Goal: Complete application form: Complete application form

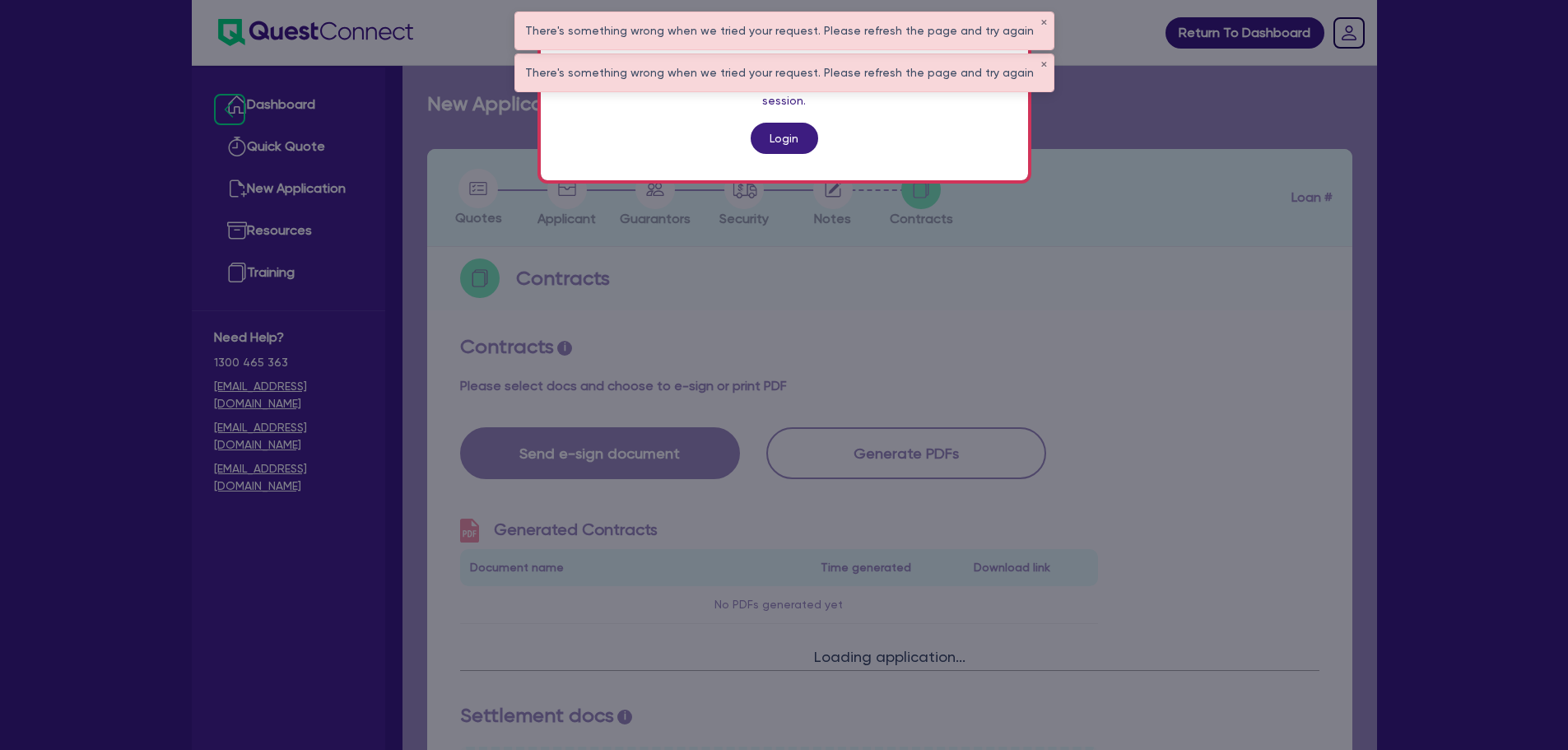
scroll to position [476, 0]
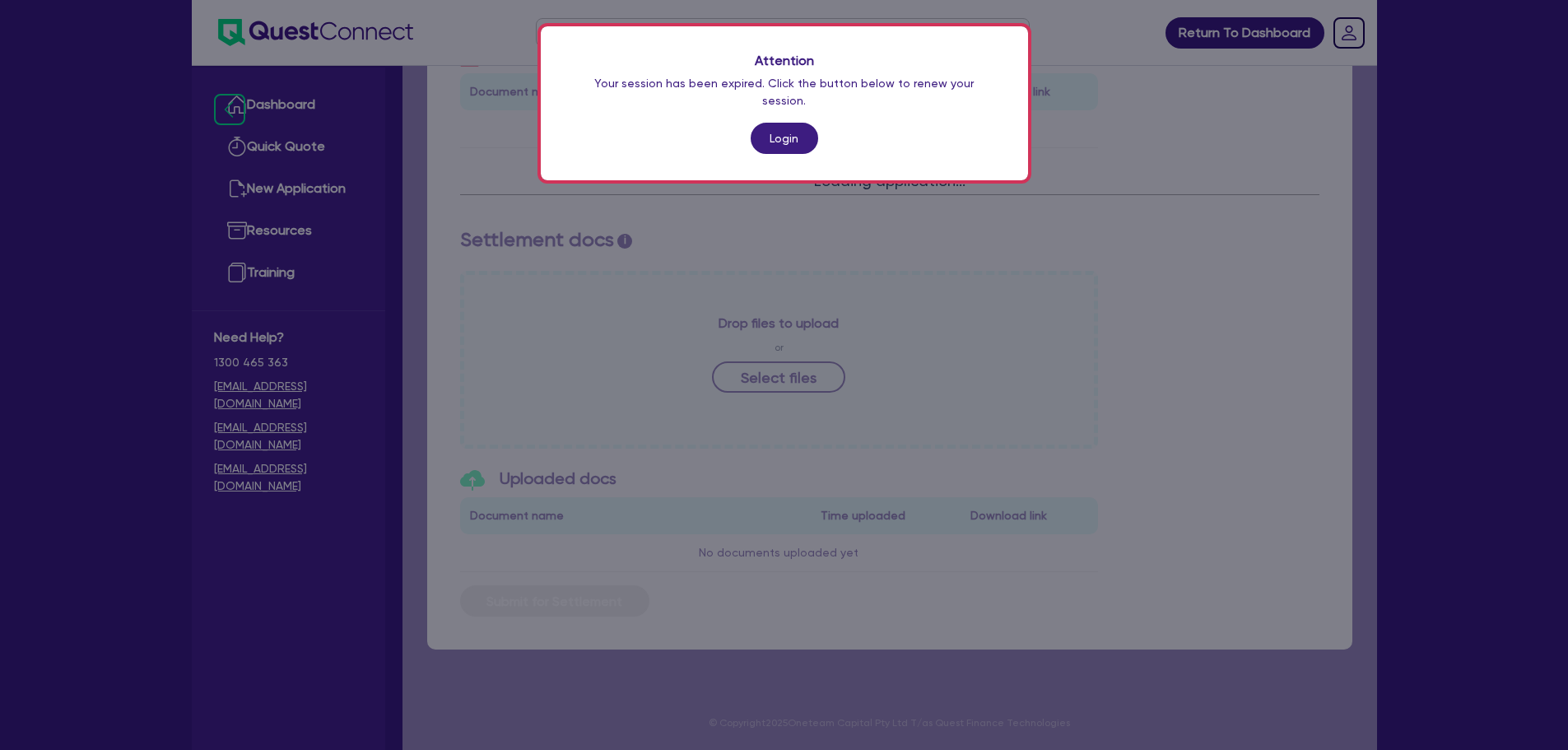
click at [790, 97] on div "Attention Your session has been expired. Click the button below to renew your s…" at bounding box center [785, 103] width 487 height 154
click at [788, 103] on div "Attention Your session has been expired. Click the button below to renew your s…" at bounding box center [785, 103] width 487 height 154
click at [788, 123] on link "Login" at bounding box center [784, 138] width 67 height 32
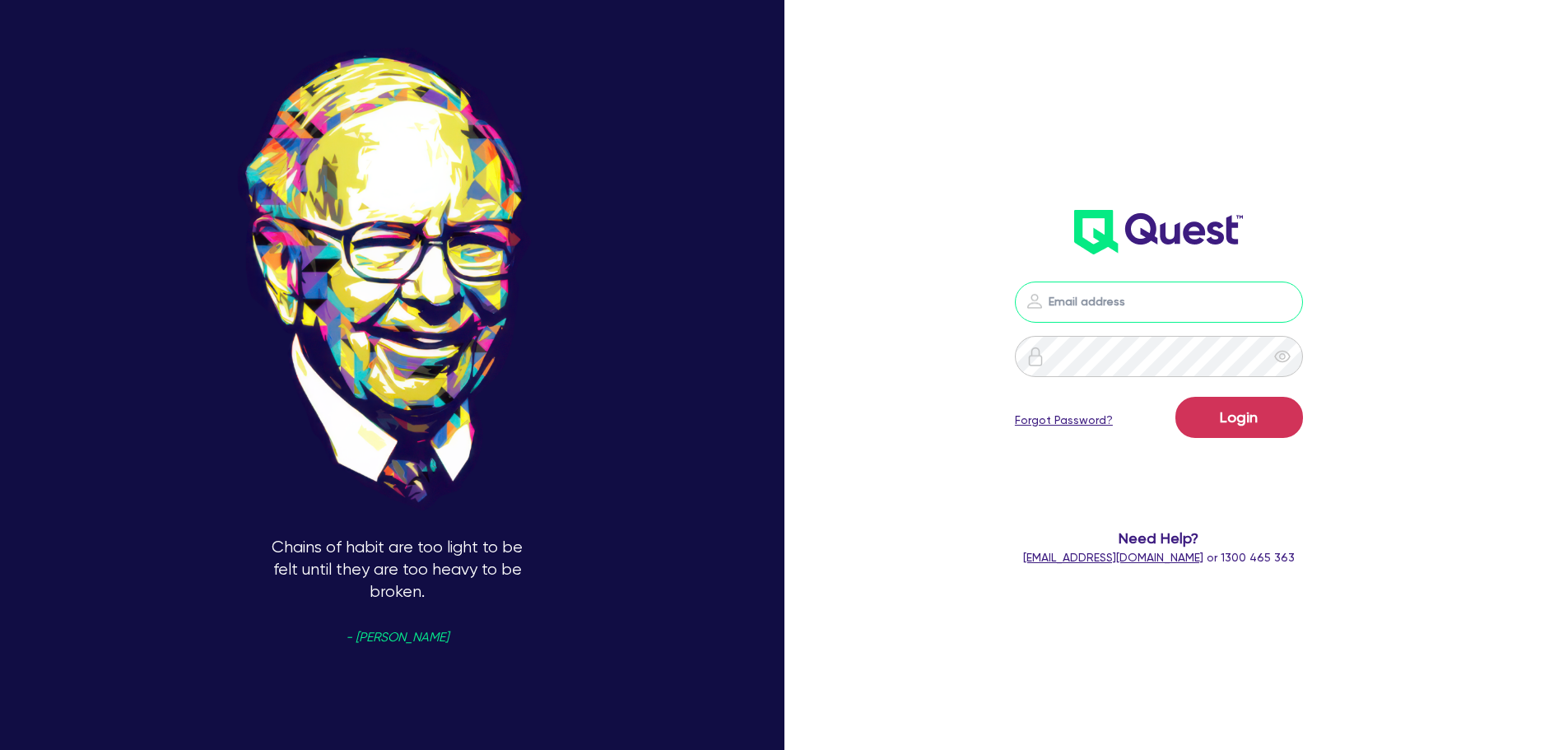
type input "[PERSON_NAME][EMAIL_ADDRESS][PERSON_NAME][DOMAIN_NAME]"
click at [1272, 425] on button "Login" at bounding box center [1239, 418] width 128 height 41
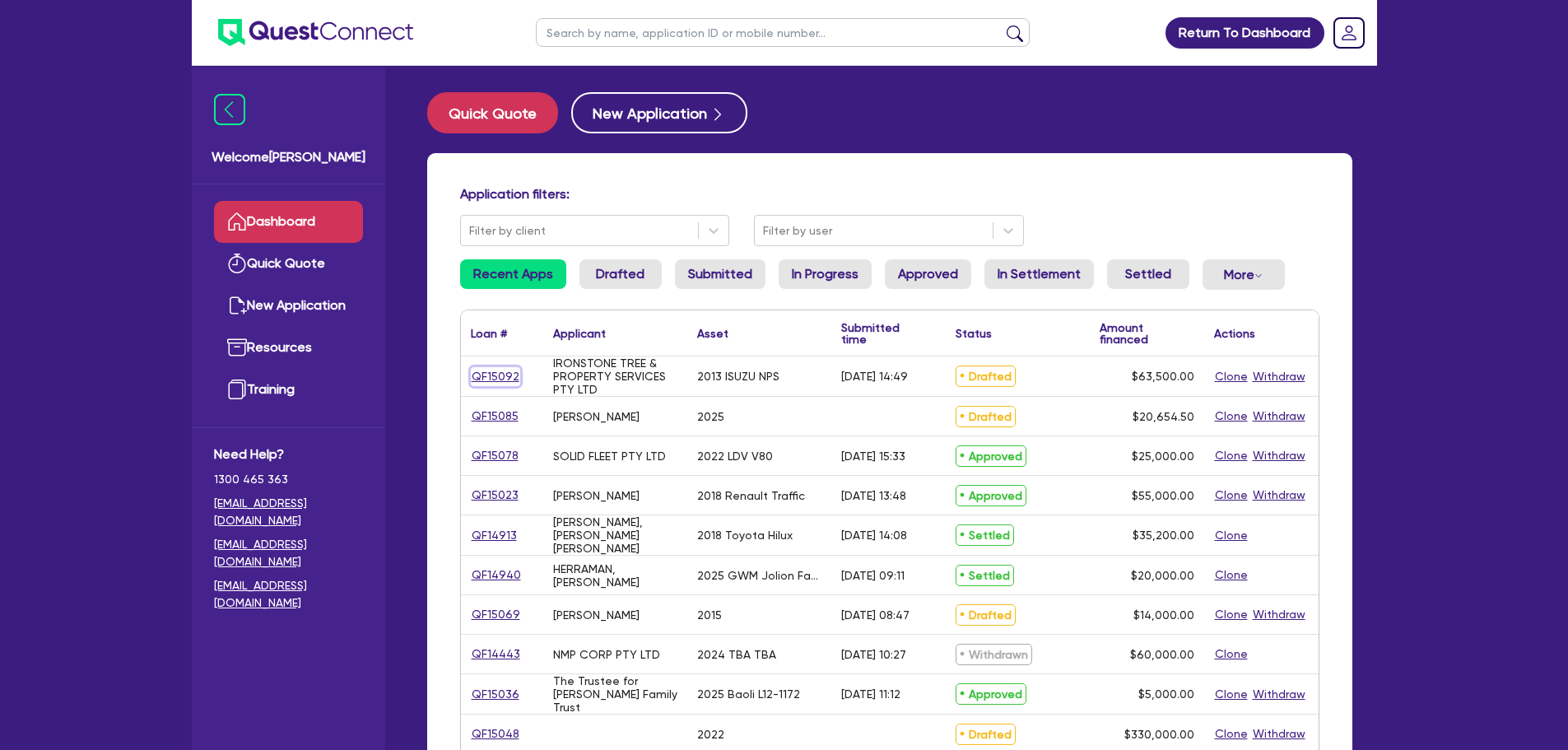
click at [472, 371] on link "QF15092" at bounding box center [495, 377] width 49 height 19
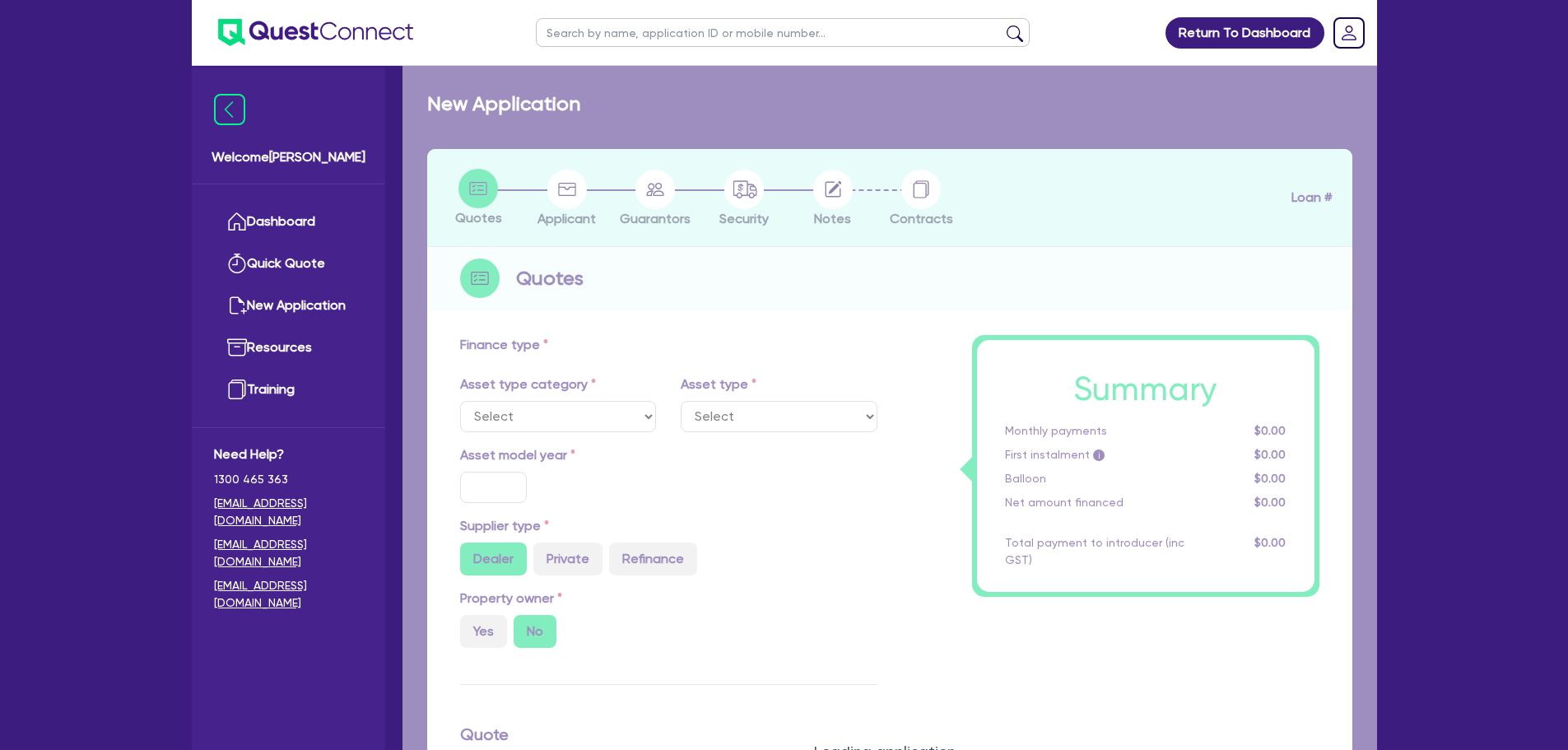
select select "CARS_AND_LIGHT_TRUCKS"
type input "2013"
radio input "false"
radio input "true"
type input "71,000"
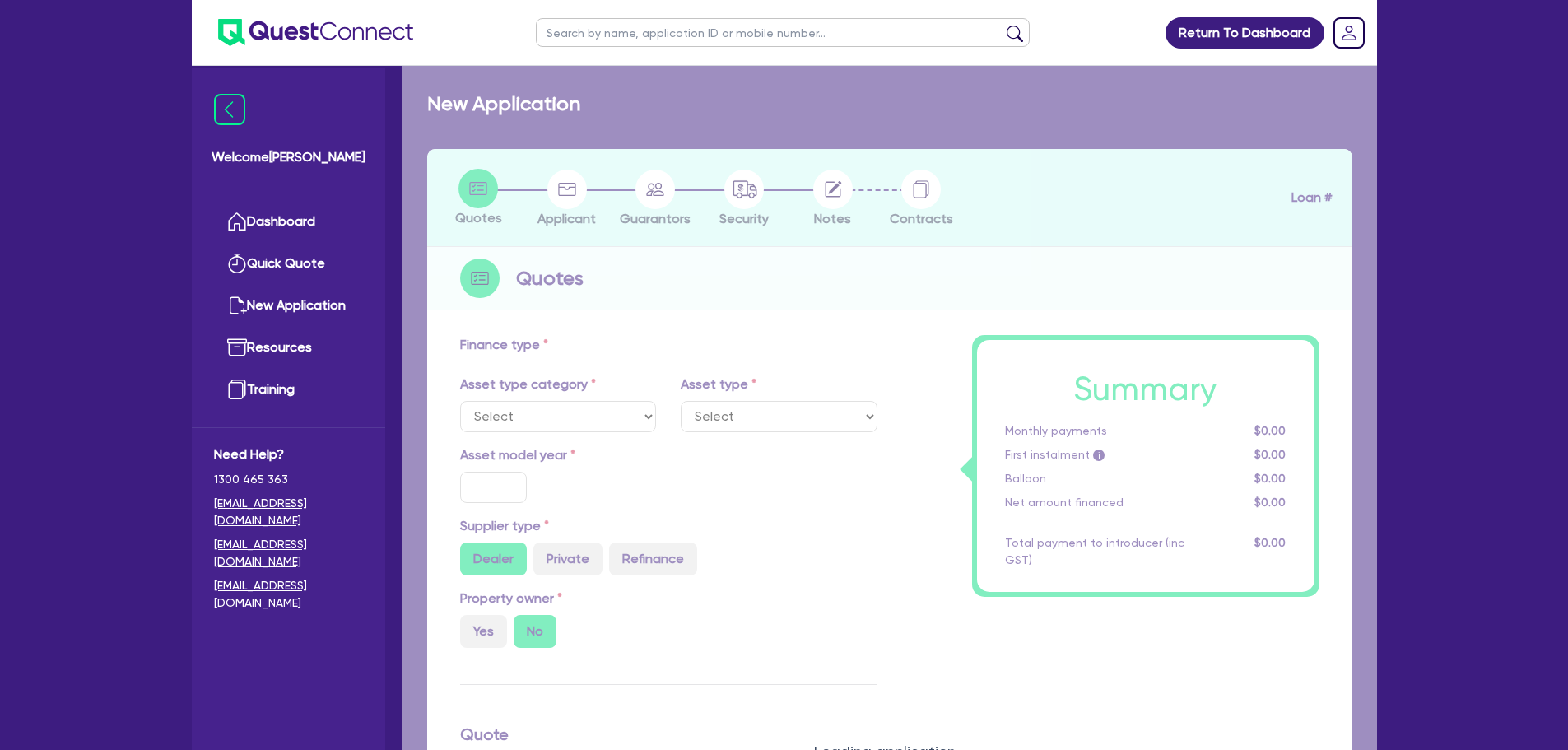
type input "7,500"
type input "9.5"
type input "6,032.5"
type input "17.95"
select select "LIGHT_TRUCKS"
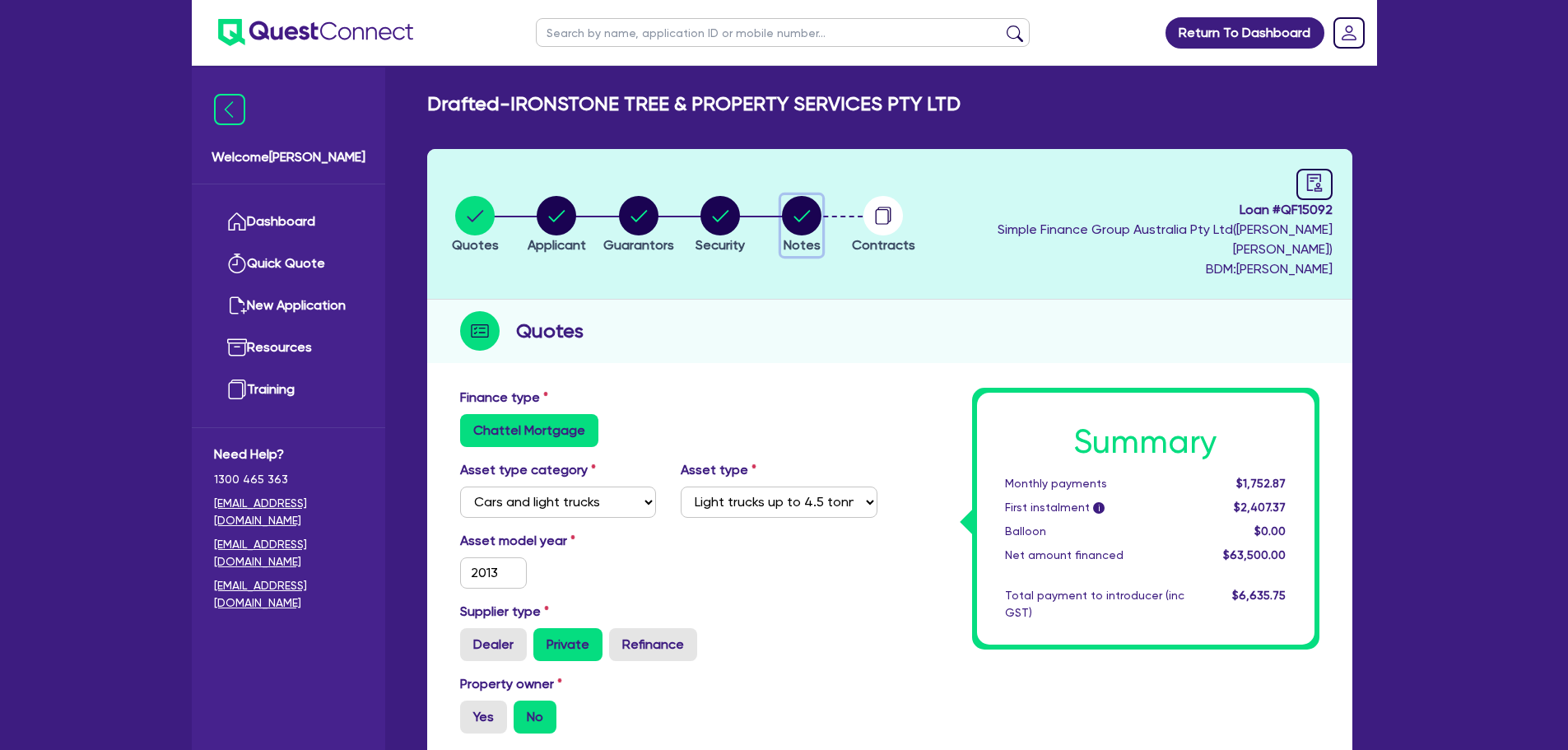
click at [821, 205] on circle "button" at bounding box center [802, 216] width 39 height 39
select select "Quest Finance - Own Book"
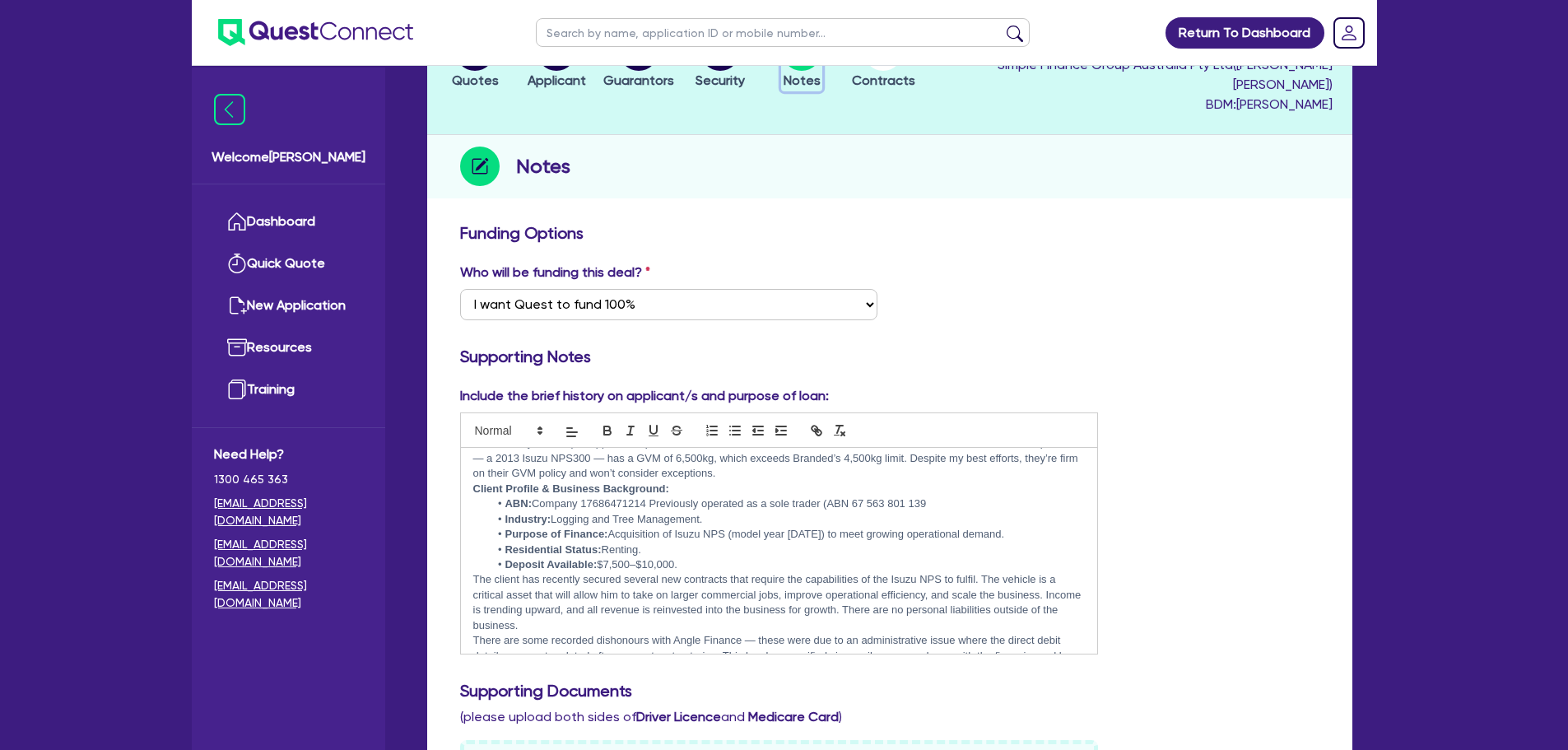
scroll to position [83, 0]
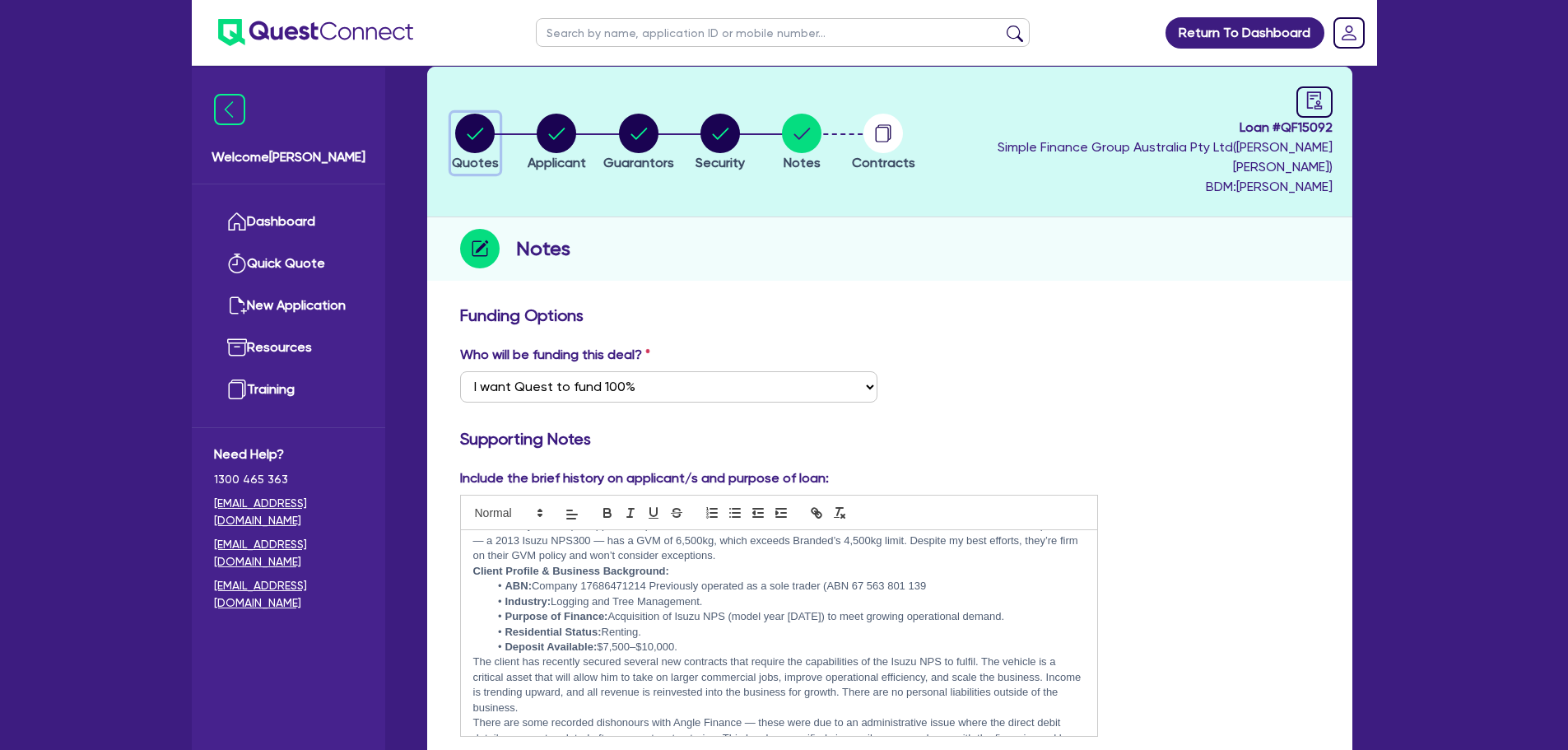
click at [492, 118] on circle "button" at bounding box center [475, 133] width 39 height 39
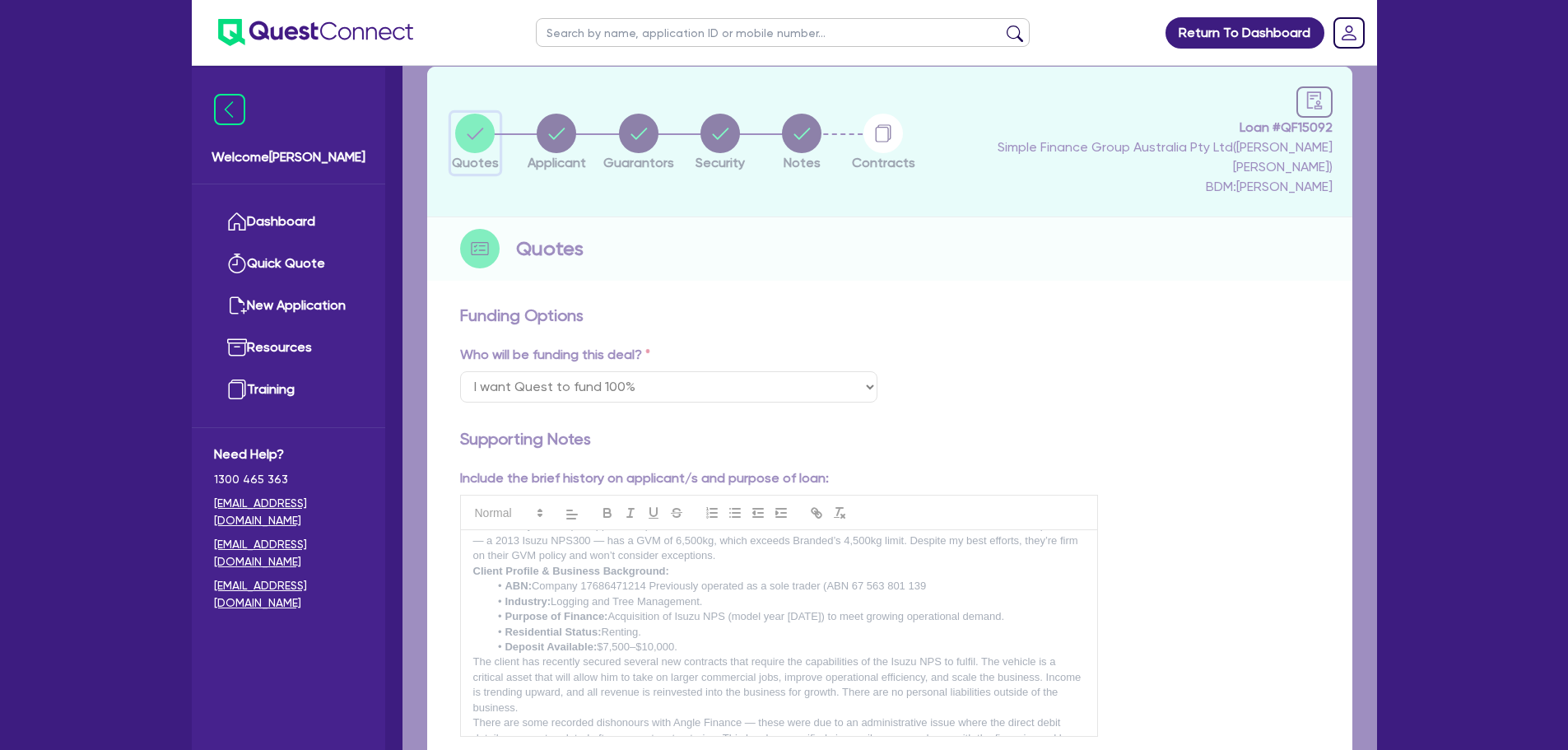
select select "CARS_AND_LIGHT_TRUCKS"
select select "LIGHT_TRUCKS"
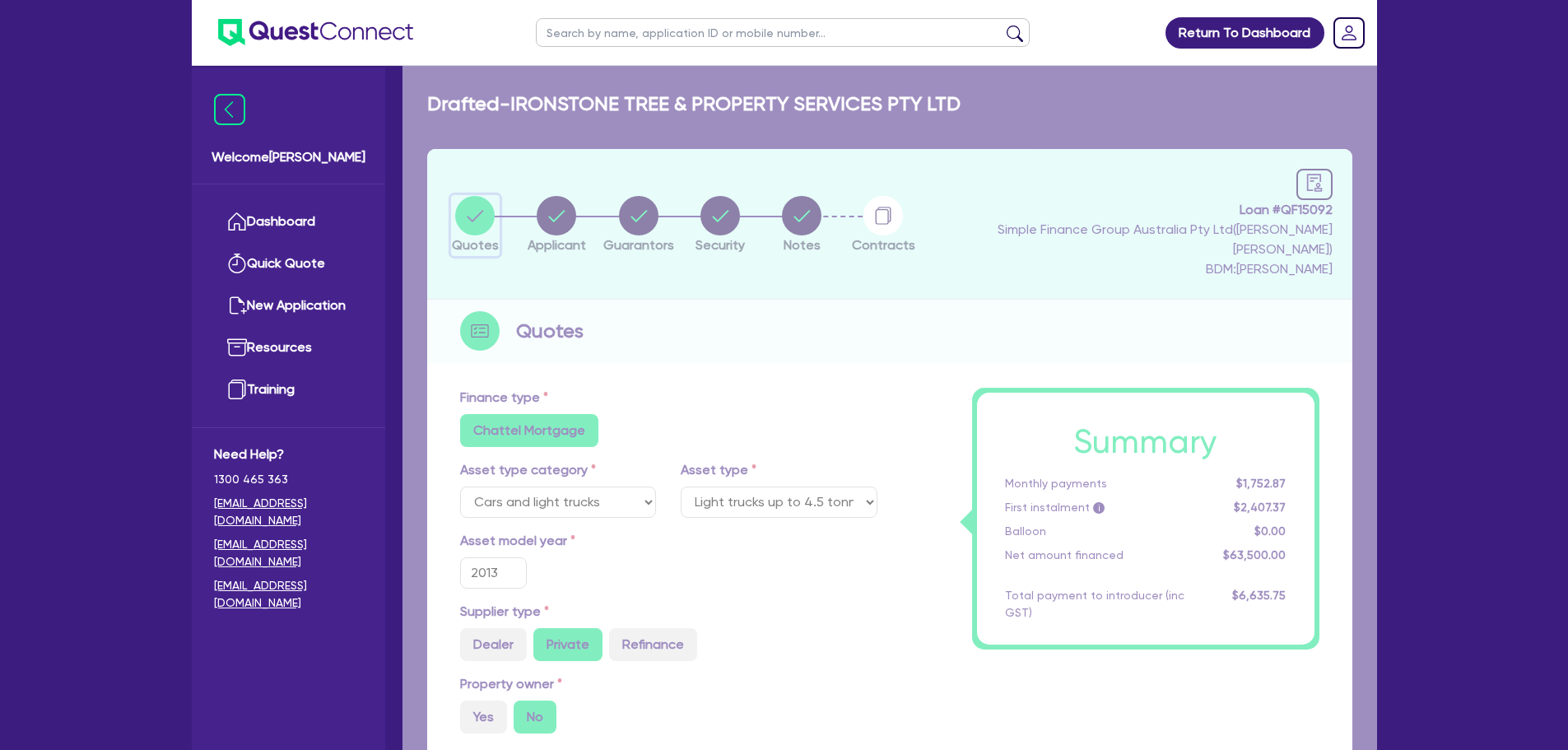
type input "71,000"
type input "7,500"
type input "6,032.5"
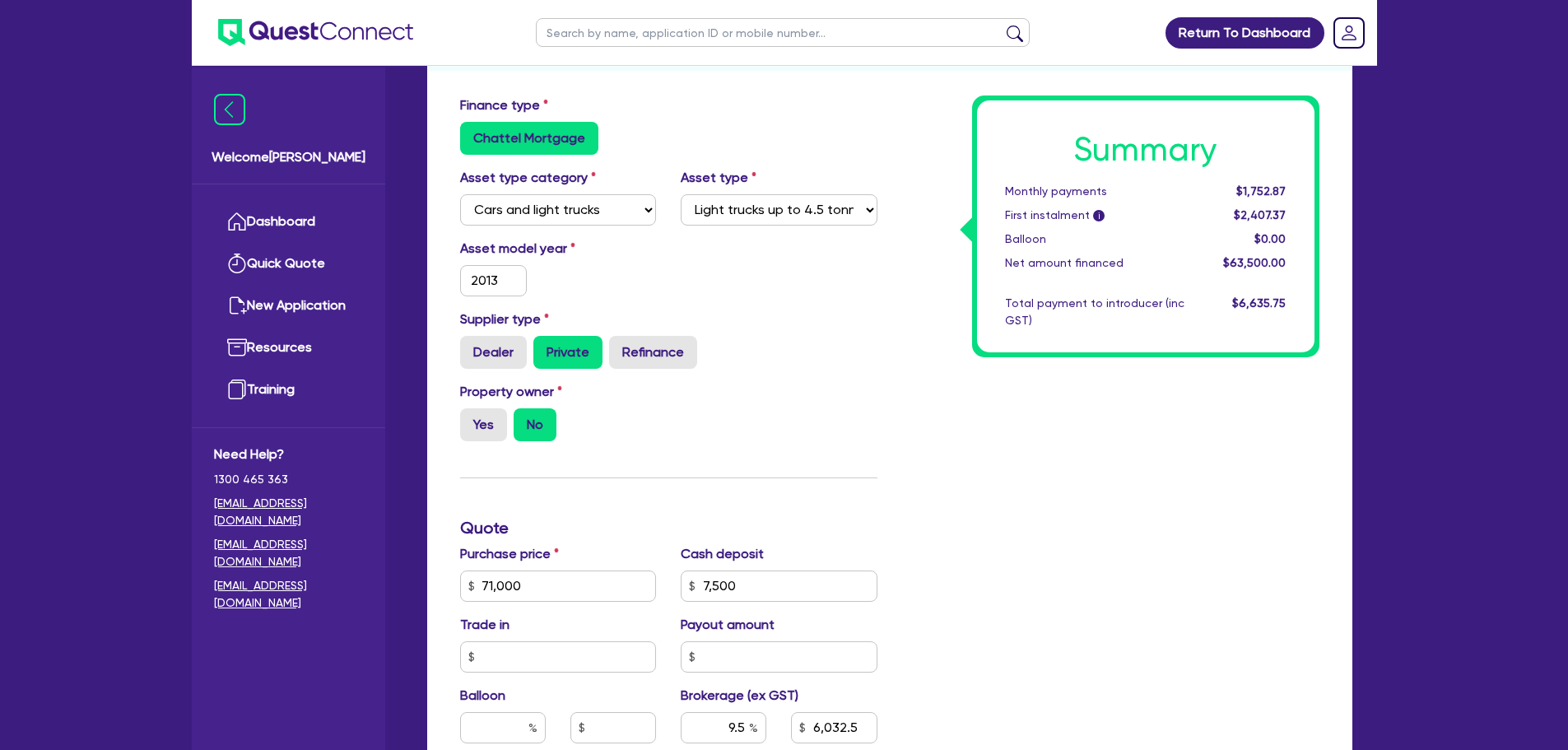
scroll to position [83, 0]
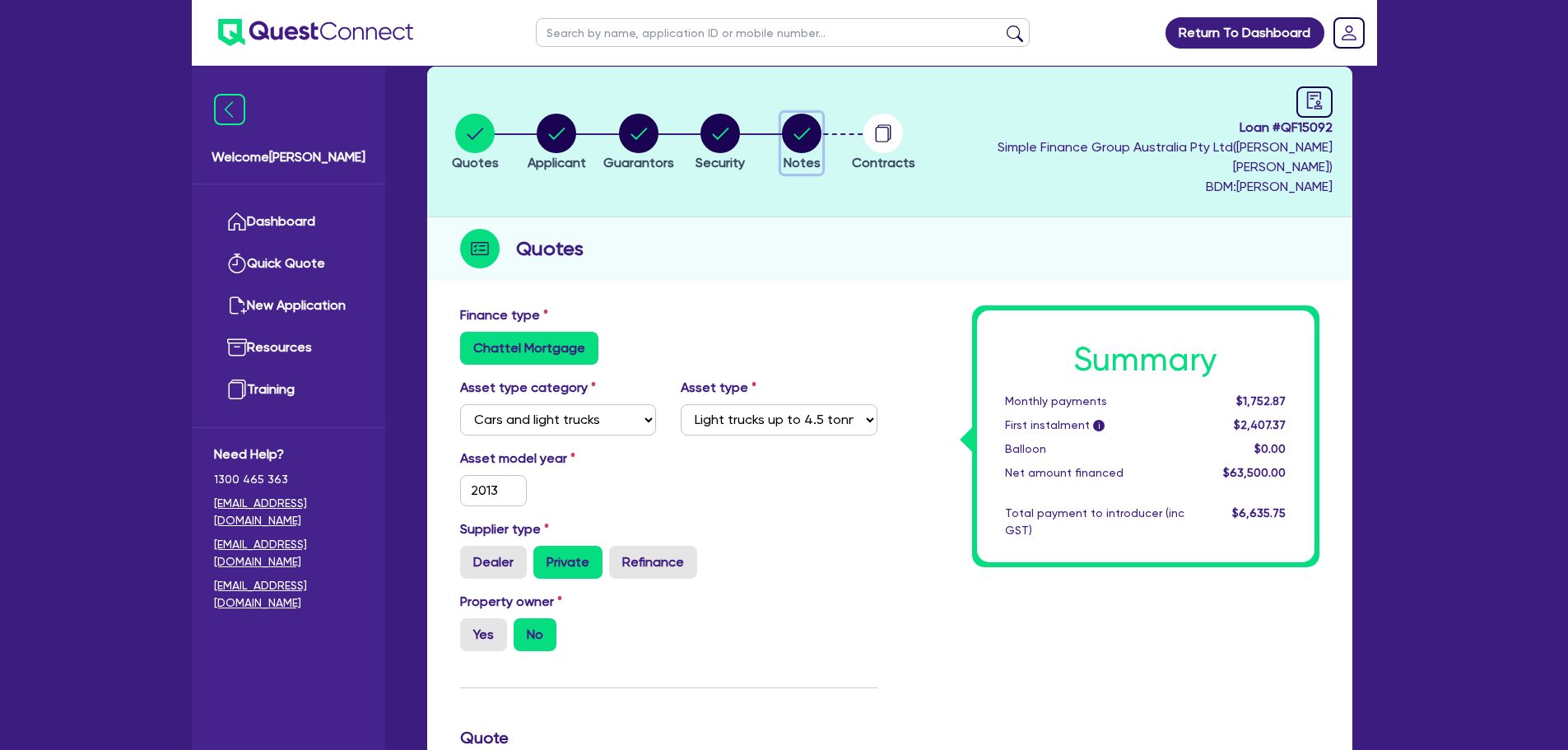
click at [821, 124] on circle "button" at bounding box center [802, 133] width 39 height 39
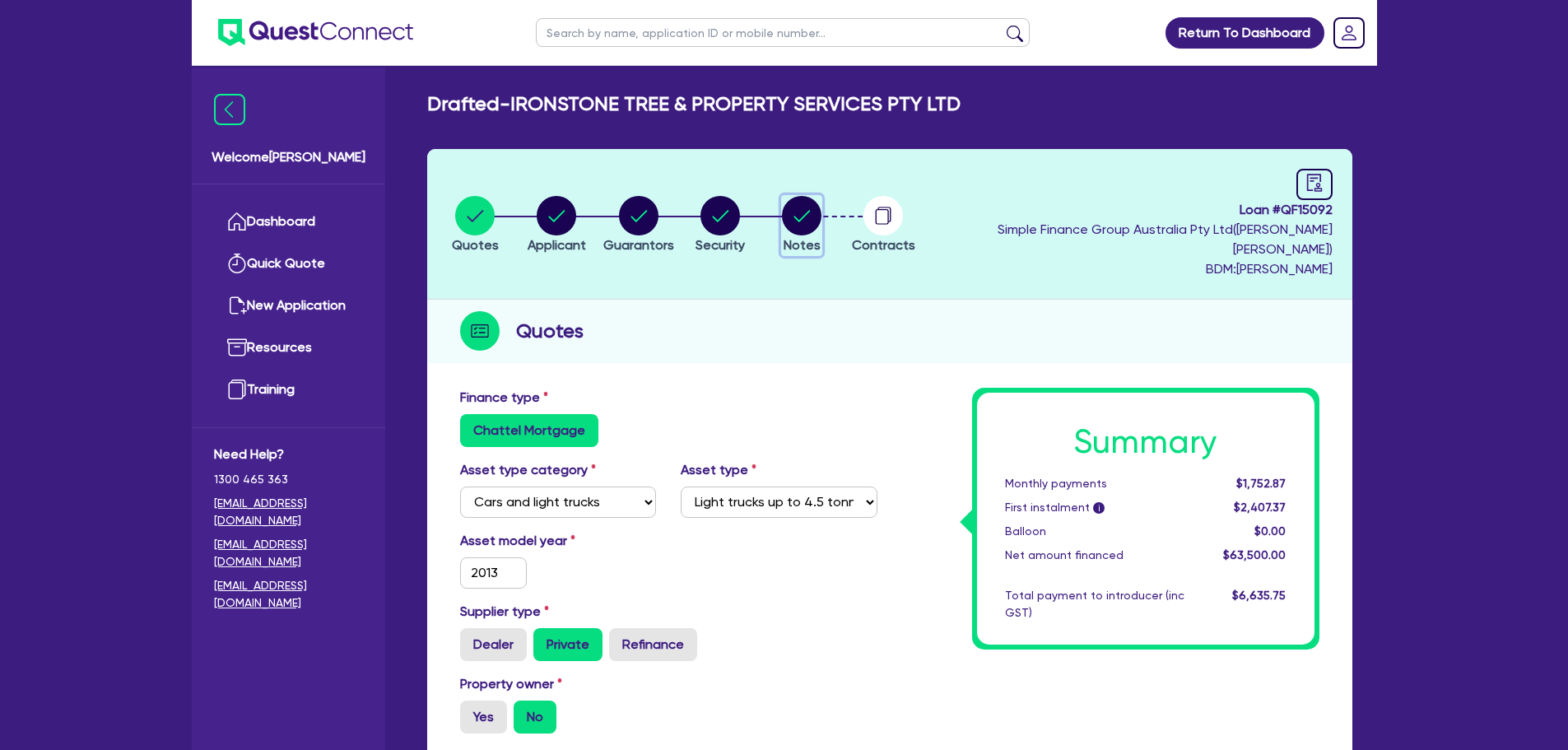
select select "Quest Finance - Own Book"
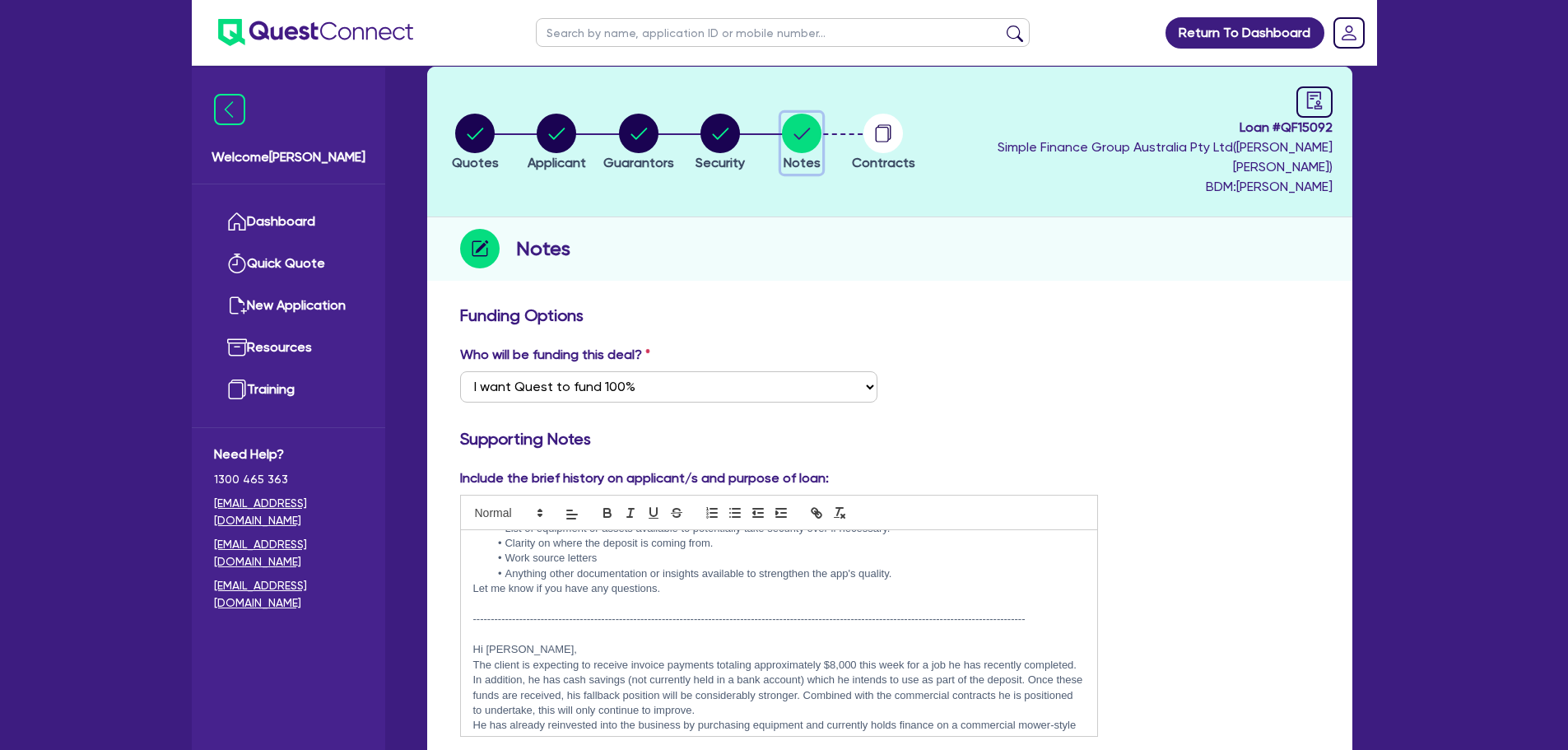
scroll to position [741, 0]
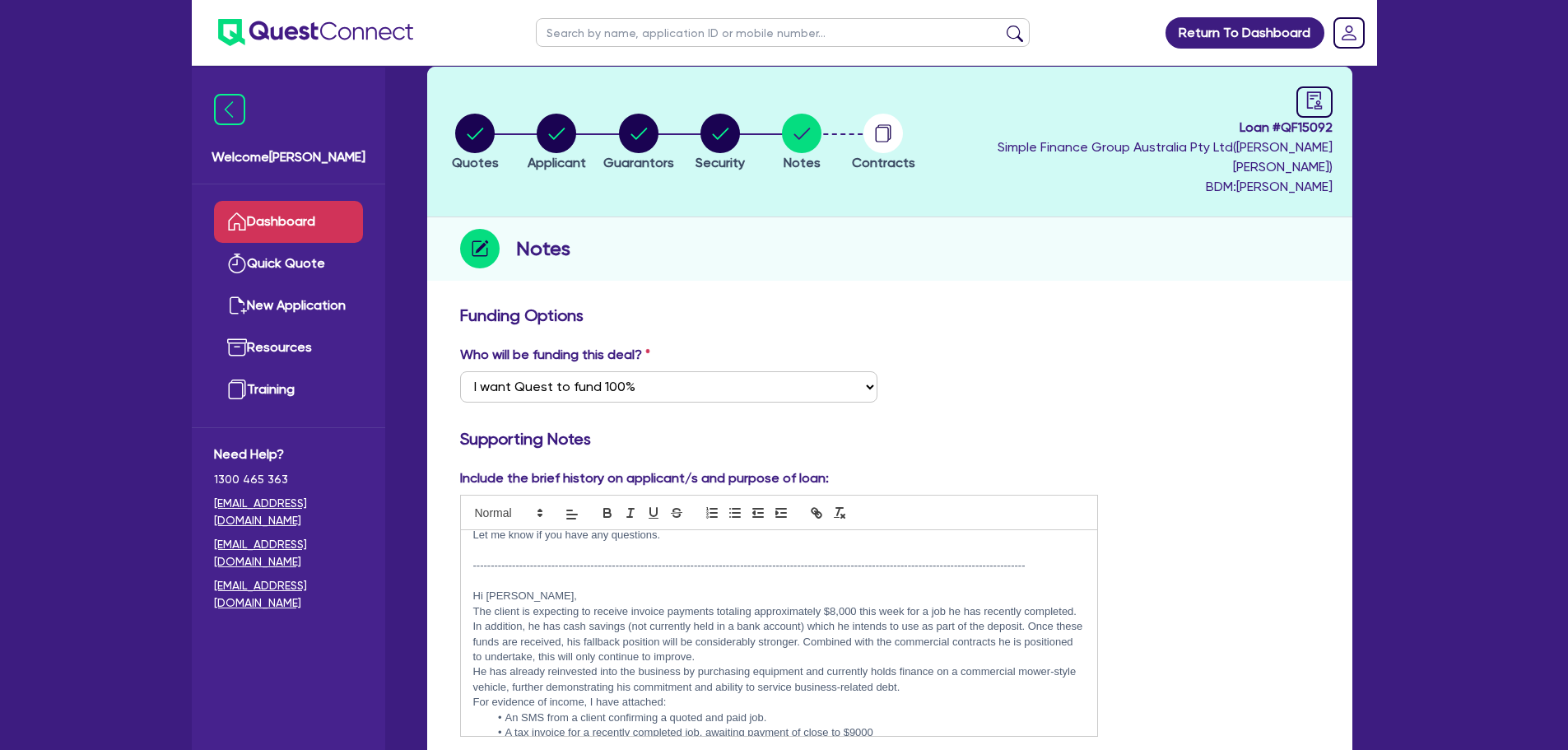
click at [323, 228] on link "Dashboard" at bounding box center [288, 222] width 149 height 42
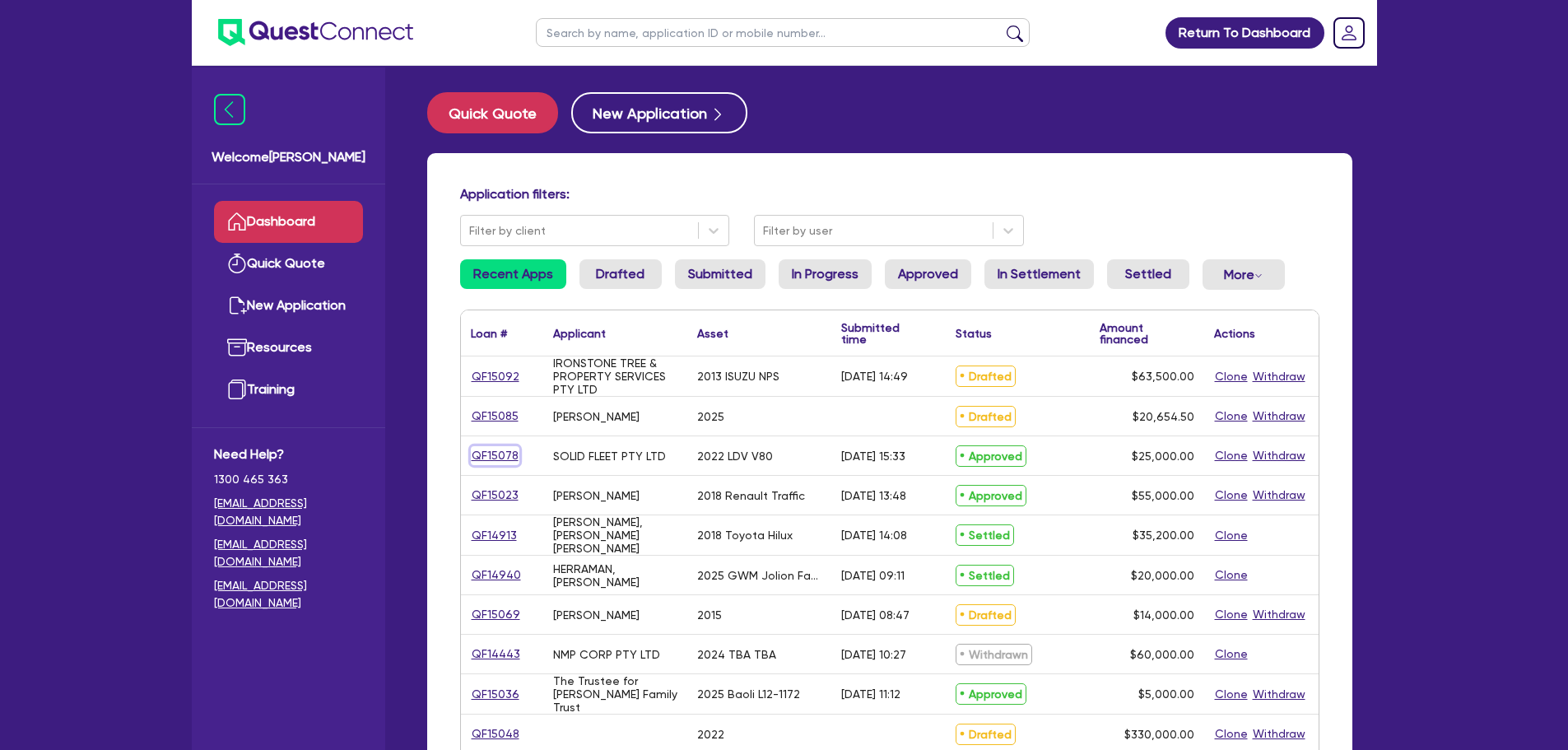
click at [499, 458] on link "QF15078" at bounding box center [494, 456] width 49 height 19
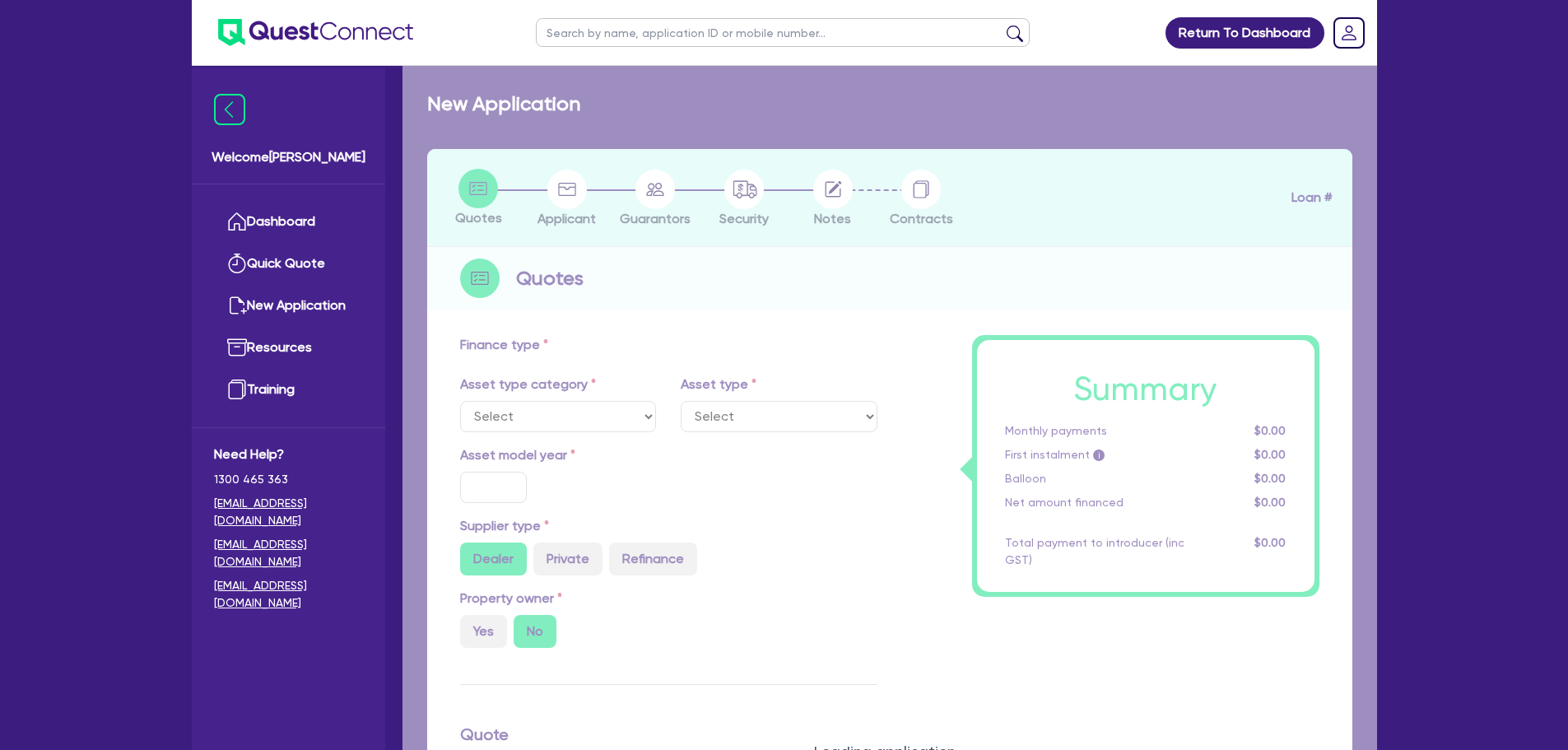
select select "CARS_AND_LIGHT_TRUCKS"
type input "2022"
radio input "false"
radio input "true"
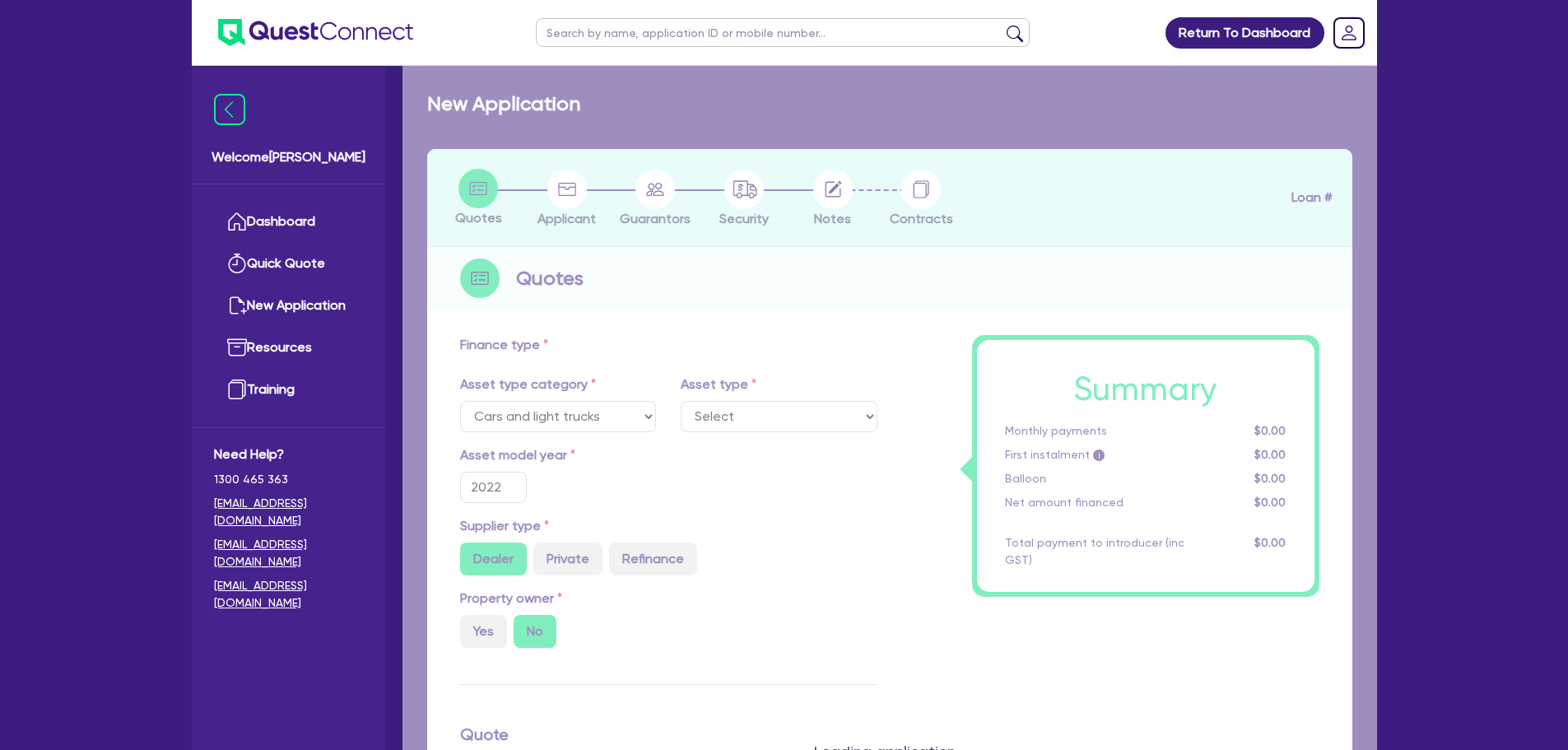
type input "25,000"
type input "4"
type input "1,000"
radio input "true"
type input "17"
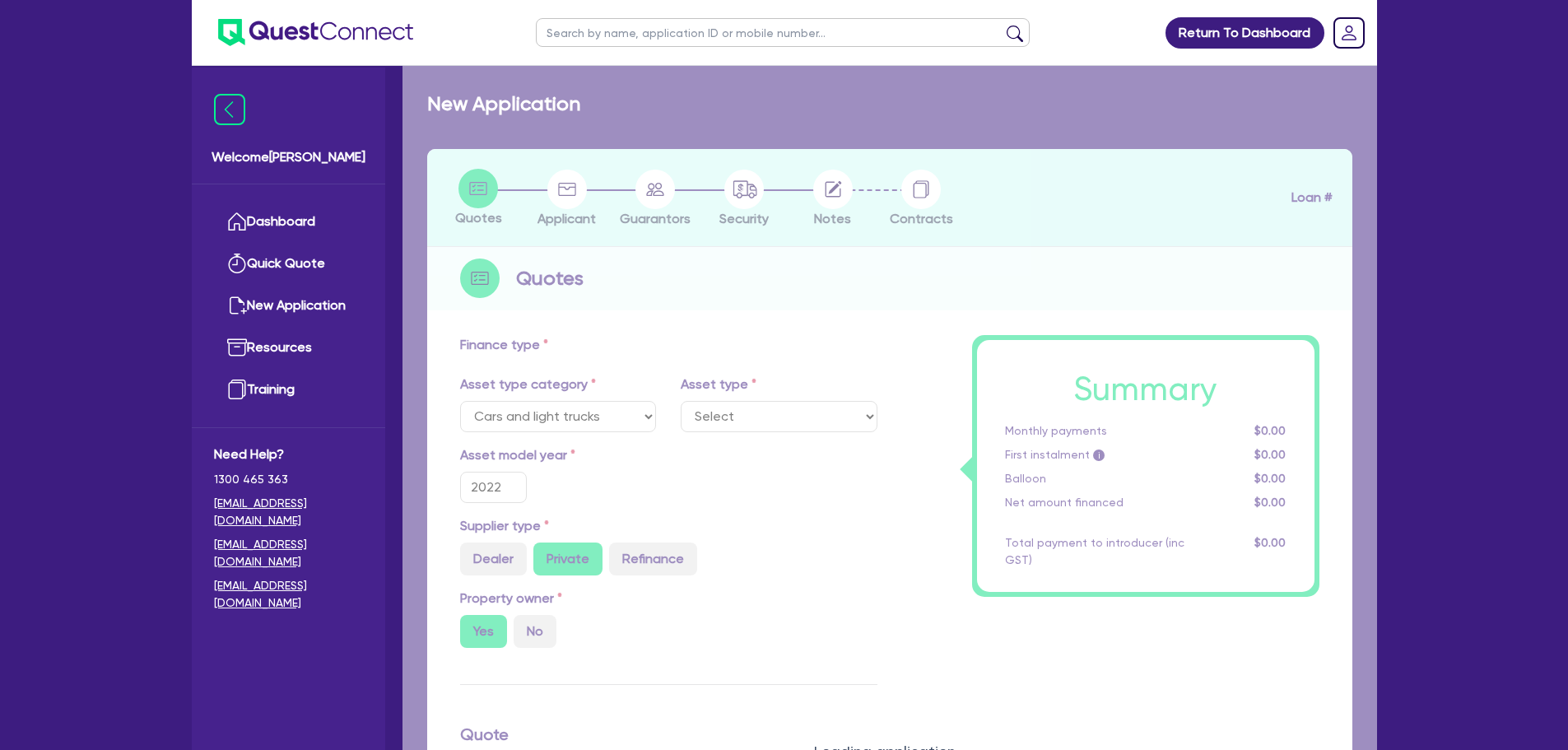
select select "VANS_AND_UTES"
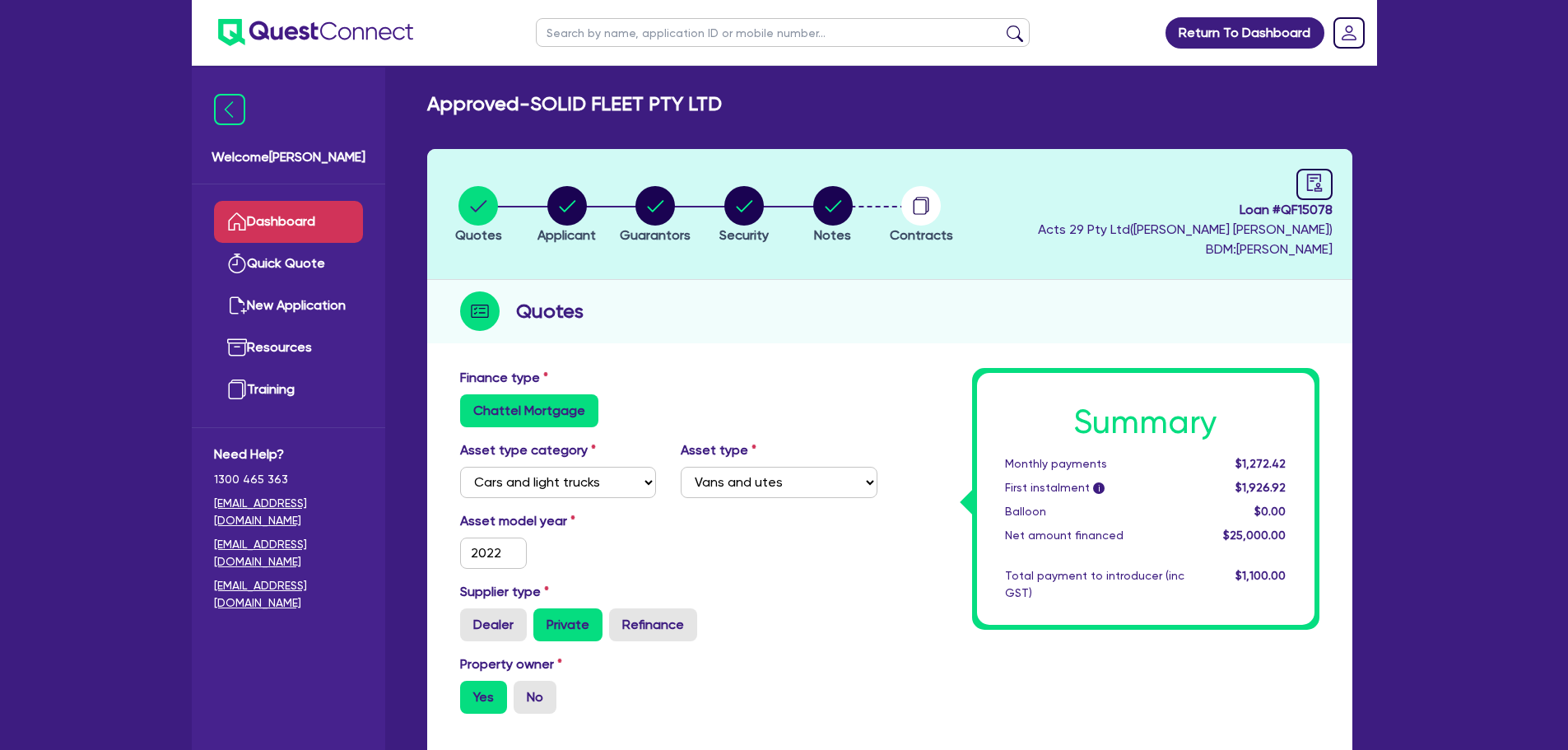
click at [268, 217] on link "Dashboard" at bounding box center [288, 222] width 149 height 42
